Goal: Task Accomplishment & Management: Manage account settings

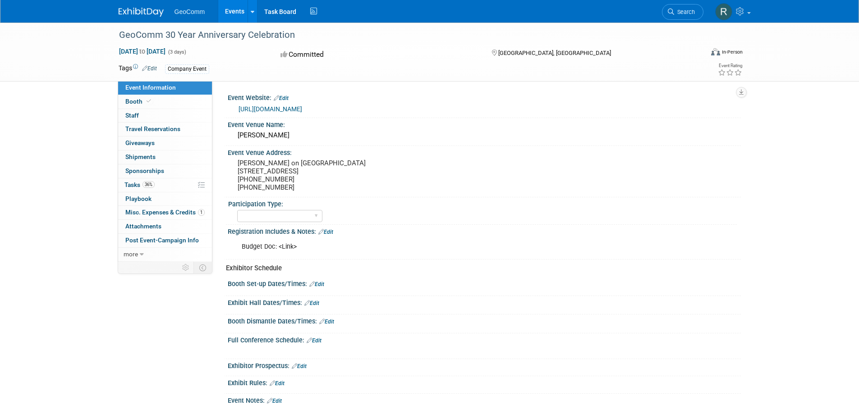
select select "No"
click at [133, 183] on span "Tasks 36%" at bounding box center [139, 184] width 30 height 7
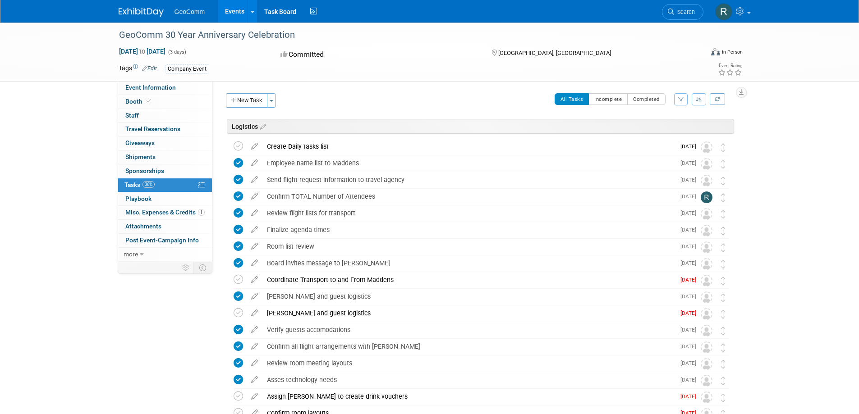
click at [697, 101] on icon "button" at bounding box center [699, 99] width 6 height 5
click at [666, 152] on link "By Section, By Due Date" at bounding box center [663, 153] width 86 height 13
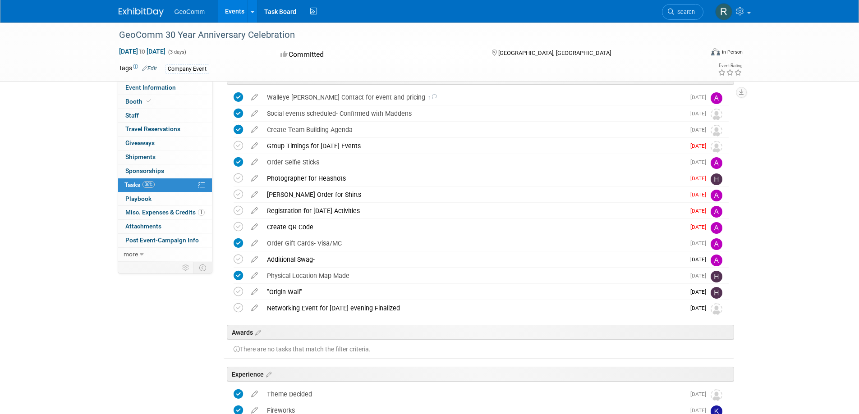
scroll to position [601, 0]
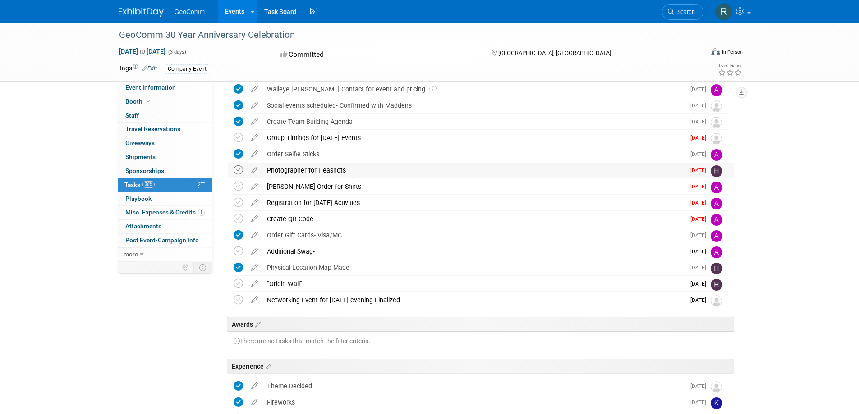
click at [239, 170] on icon at bounding box center [238, 170] width 9 height 9
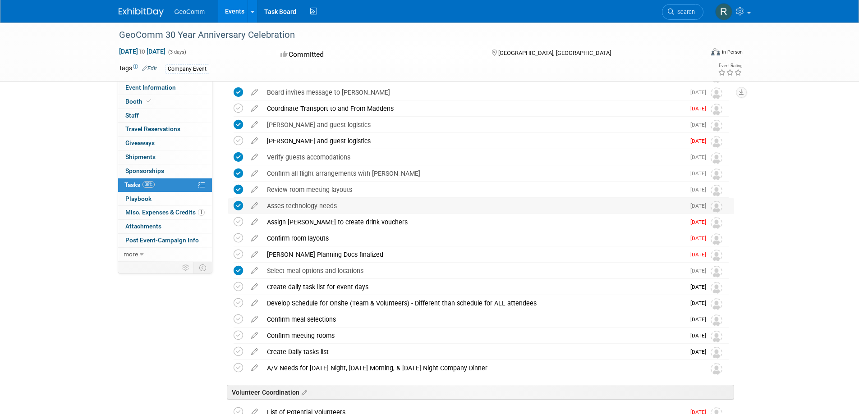
scroll to position [166, 0]
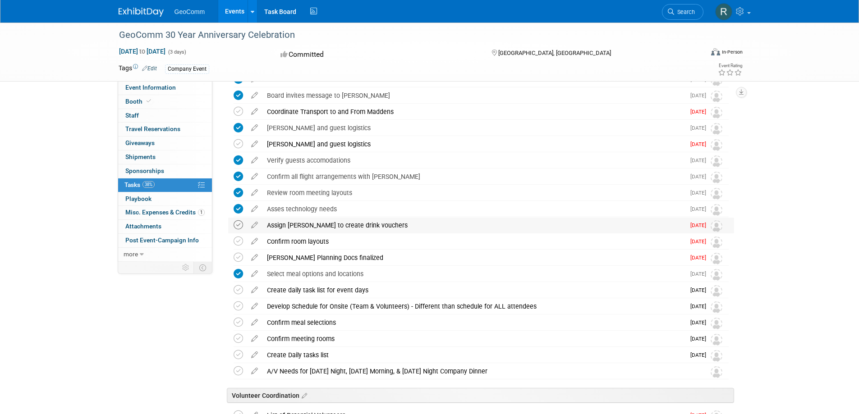
click at [239, 225] on icon at bounding box center [238, 225] width 9 height 9
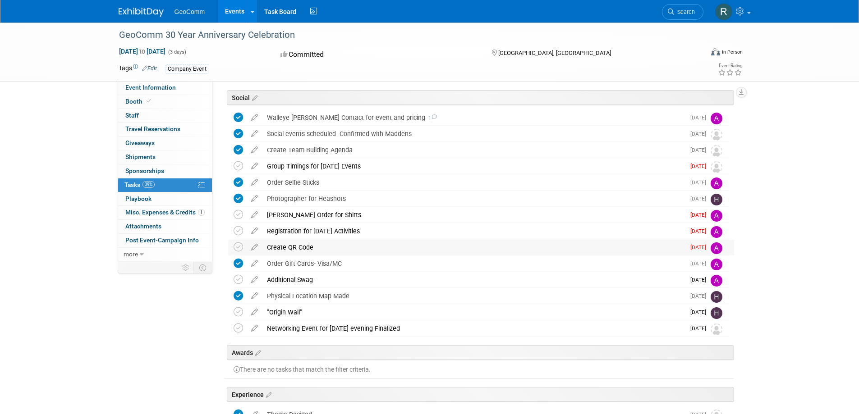
scroll to position [559, 0]
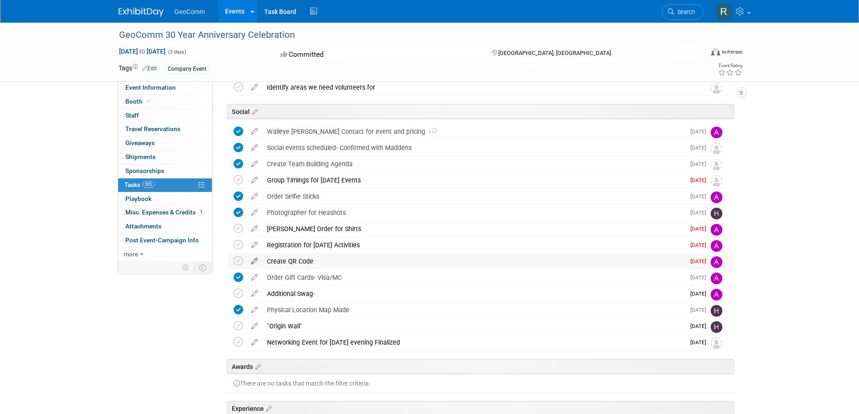
click at [258, 261] on icon at bounding box center [255, 259] width 16 height 11
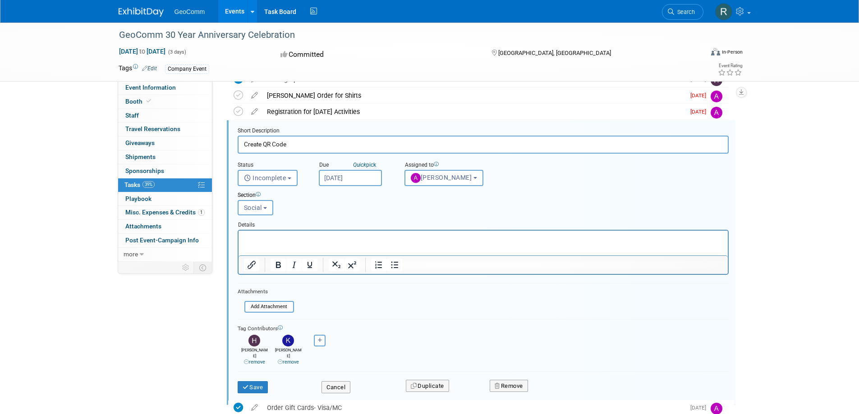
scroll to position [739, 0]
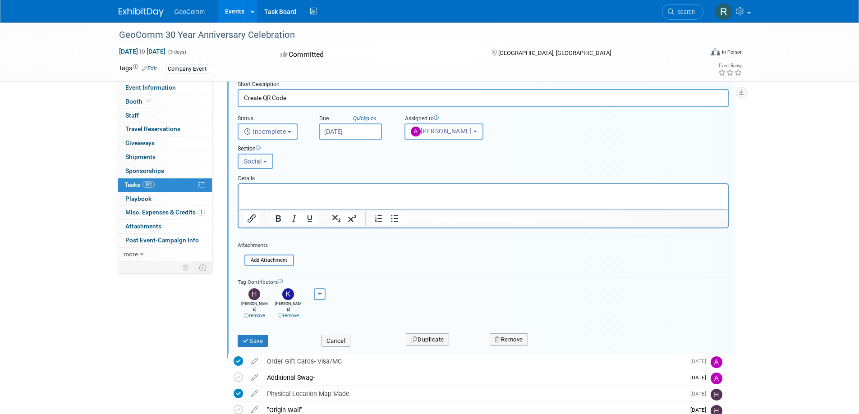
click at [267, 165] on button "Social" at bounding box center [256, 161] width 36 height 15
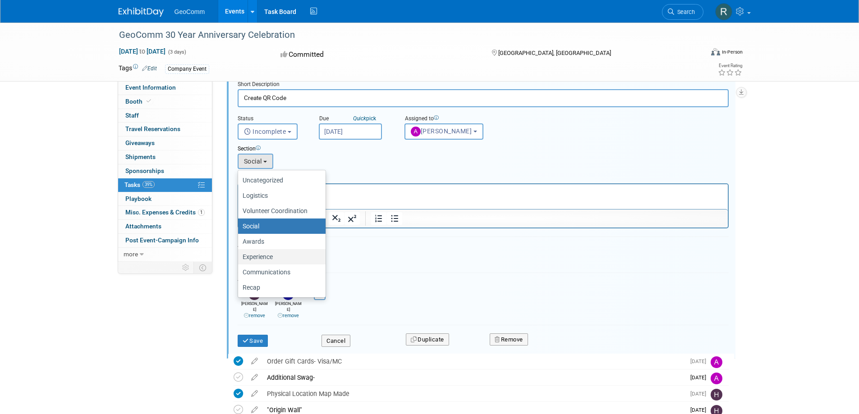
click at [263, 257] on label "Experience" at bounding box center [280, 257] width 74 height 12
click at [239, 257] on input "Experience" at bounding box center [237, 257] width 6 height 6
select select "11265552"
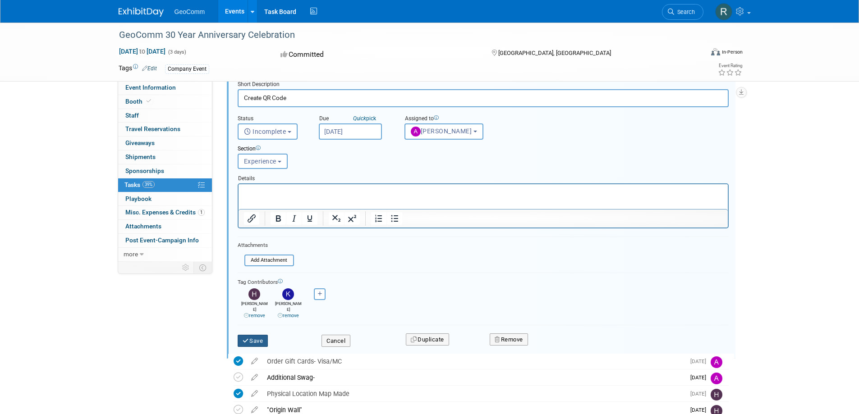
click at [258, 335] on button "Save" at bounding box center [253, 341] width 31 height 13
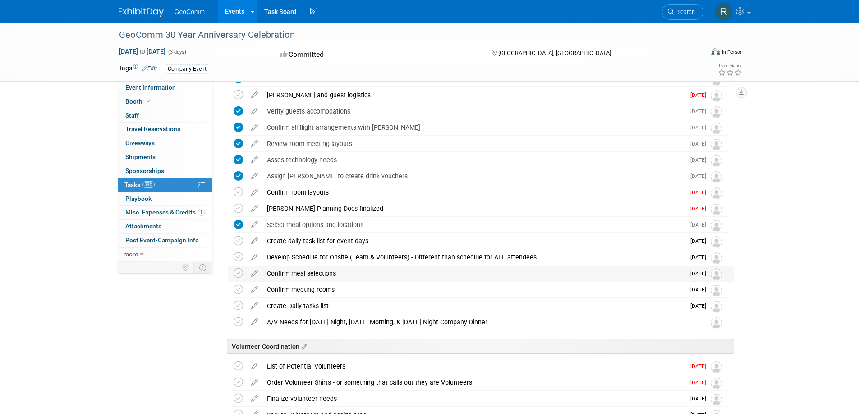
scroll to position [225, 0]
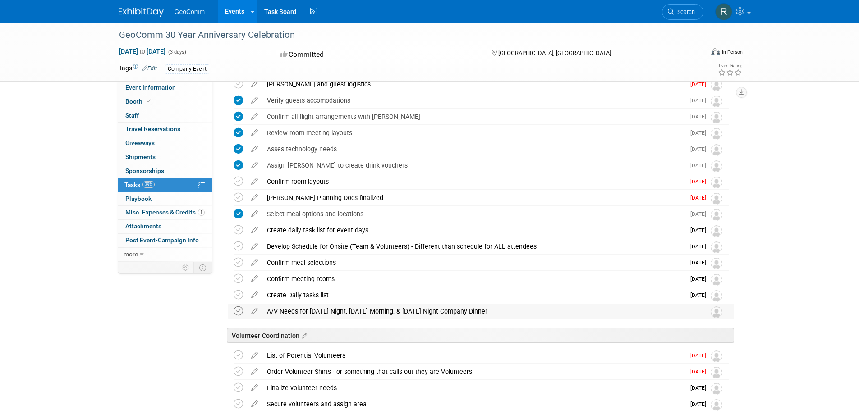
click at [239, 313] on icon at bounding box center [238, 311] width 9 height 9
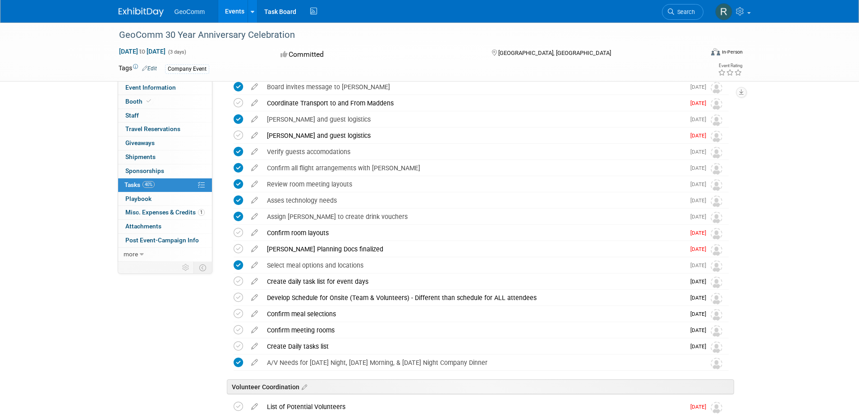
scroll to position [166, 0]
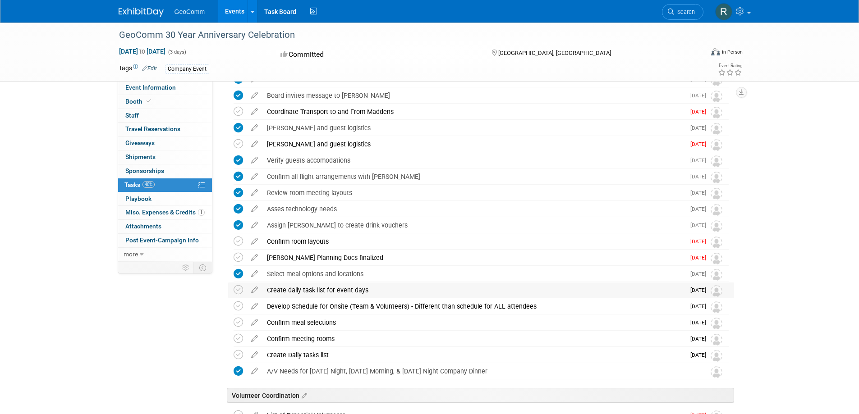
click at [327, 292] on div "Create daily task list for event days" at bounding box center [473, 290] width 423 height 15
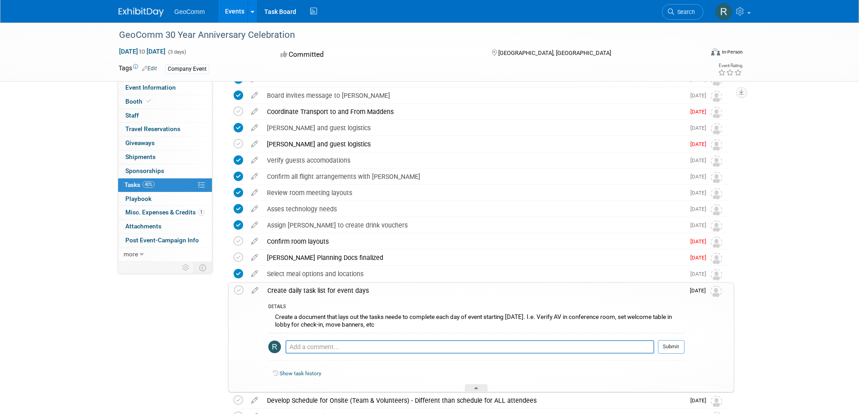
click at [327, 292] on div "Create daily task list for event days" at bounding box center [474, 290] width 422 height 15
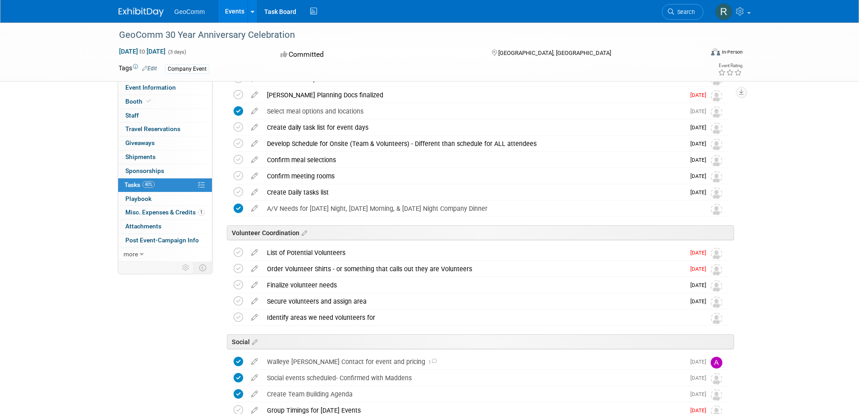
scroll to position [331, 0]
